Goal: Task Accomplishment & Management: Complete application form

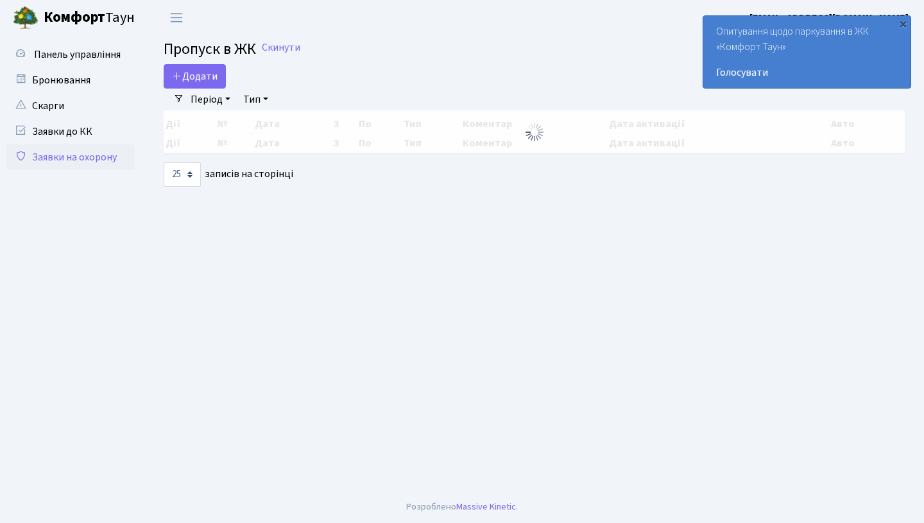
select select "25"
click at [205, 80] on span "Додати" at bounding box center [195, 76] width 46 height 14
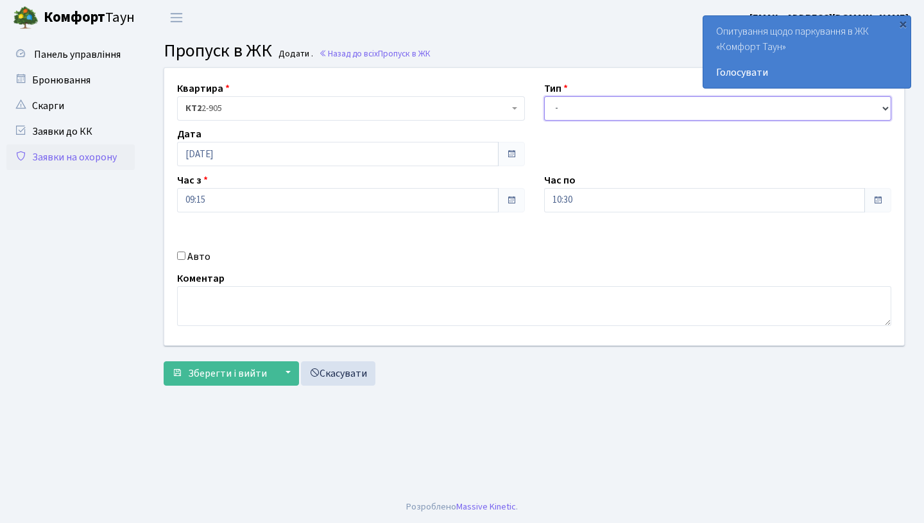
click at [626, 111] on select "- Доставка Таксі Гості Сервіс" at bounding box center [718, 108] width 348 height 24
select select "1"
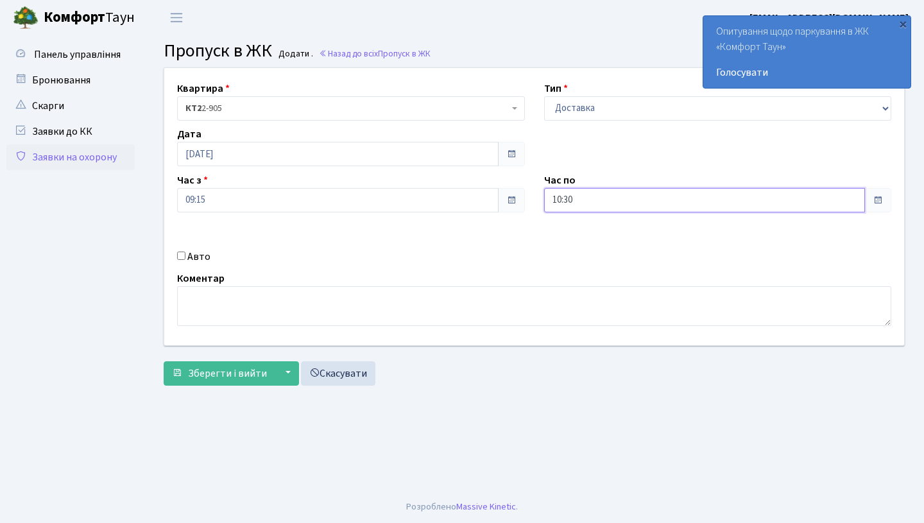
click at [629, 201] on input "10:30" at bounding box center [704, 200] width 321 height 24
click at [574, 248] on icon at bounding box center [579, 244] width 35 height 35
type input "11:30"
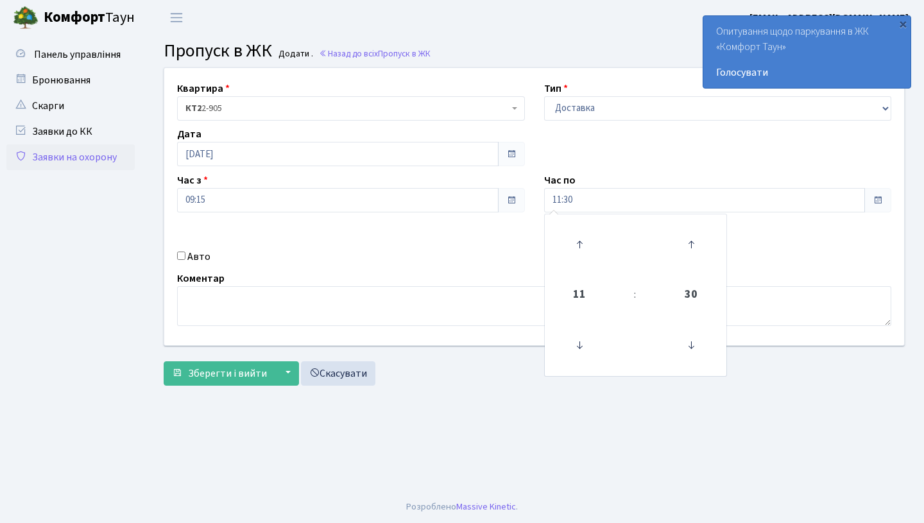
click at [349, 255] on div "Авто" at bounding box center [350, 256] width 367 height 15
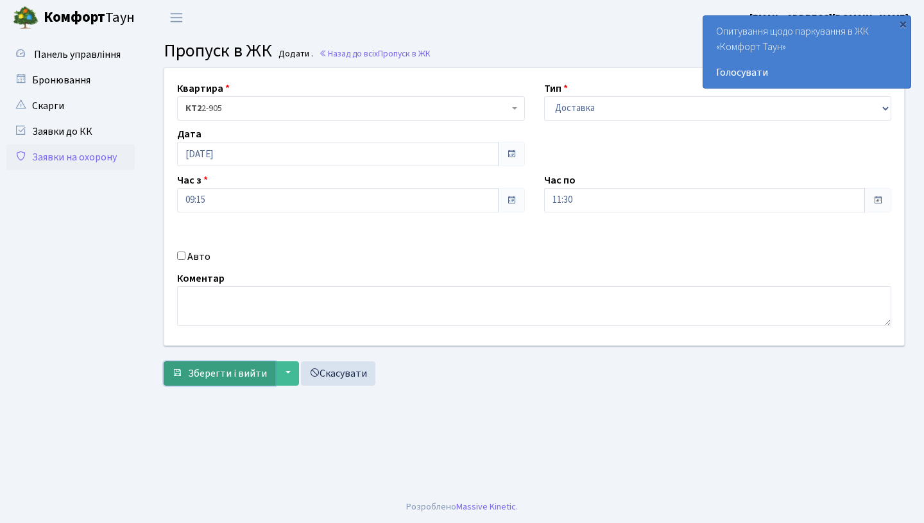
click at [240, 373] on span "Зберегти і вийти" at bounding box center [227, 373] width 79 height 14
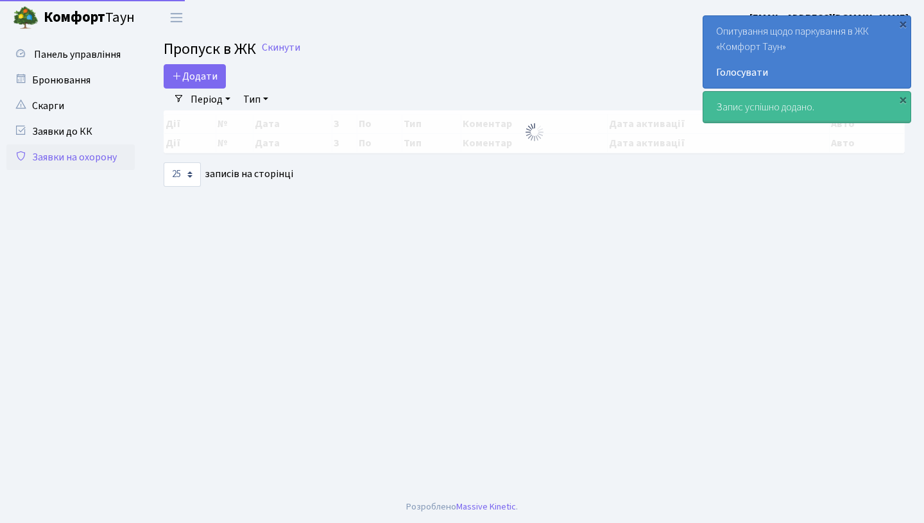
select select "25"
